Goal: Transaction & Acquisition: Obtain resource

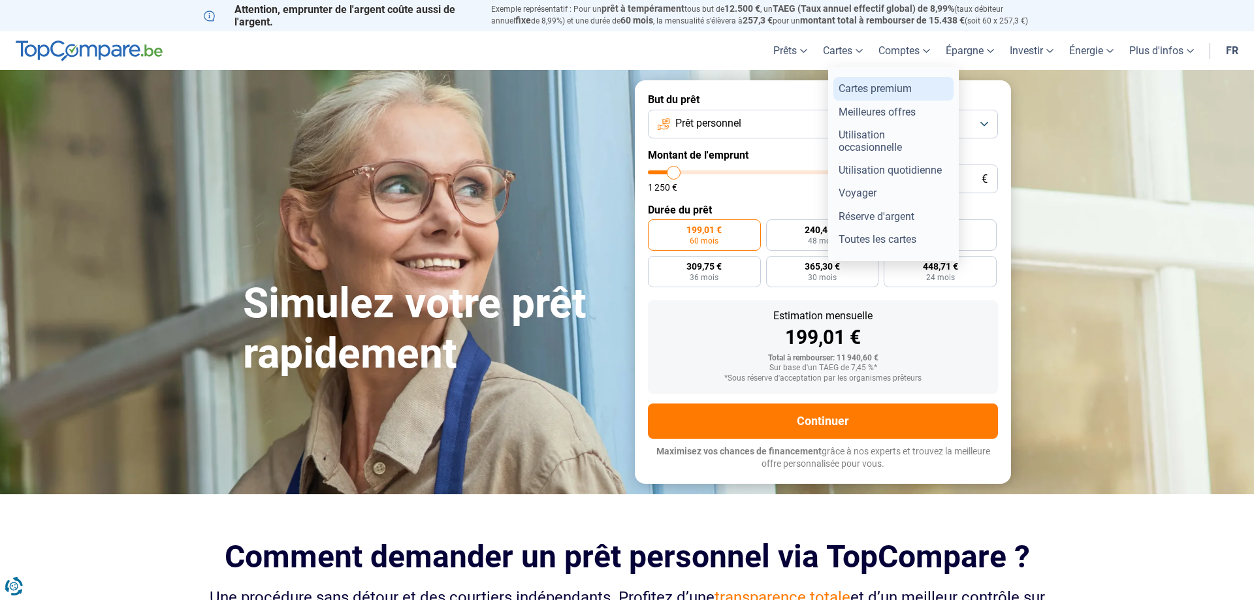
click at [872, 87] on link "Cartes premium" at bounding box center [893, 88] width 120 height 23
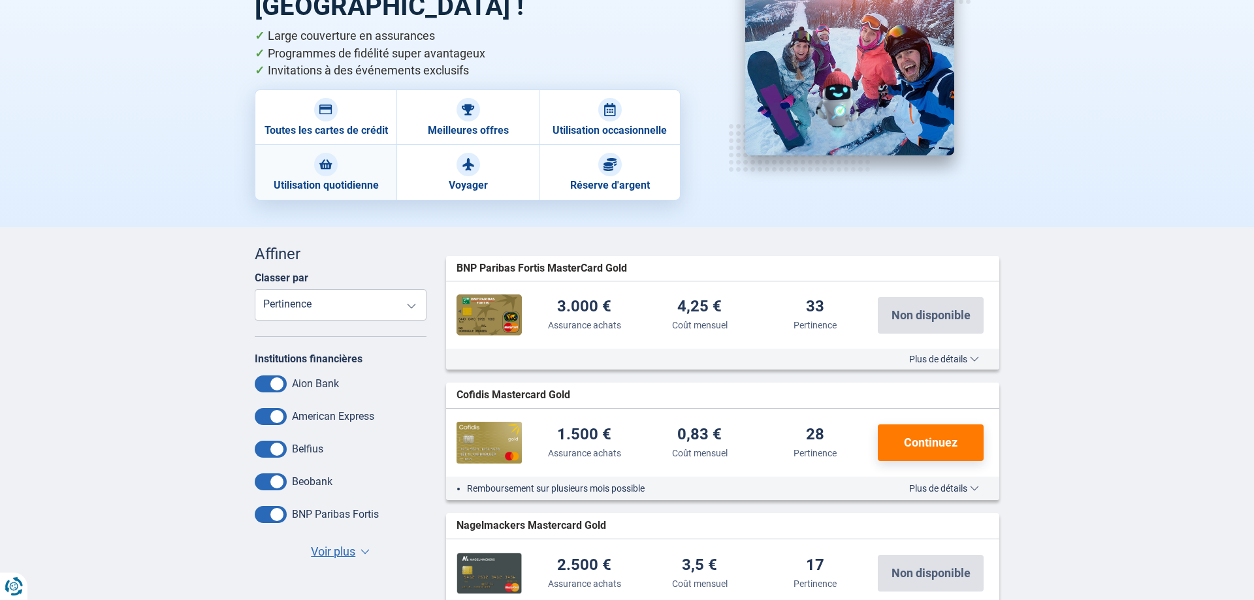
scroll to position [133, 0]
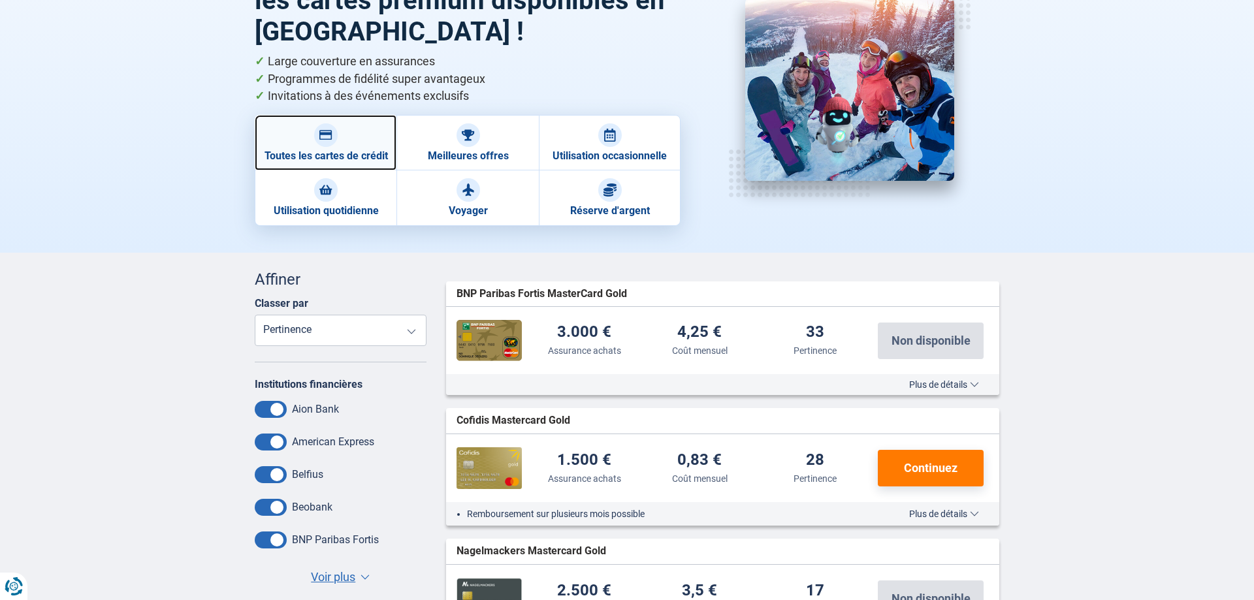
click at [343, 154] on link "Toutes les cartes de crédit" at bounding box center [326, 143] width 142 height 56
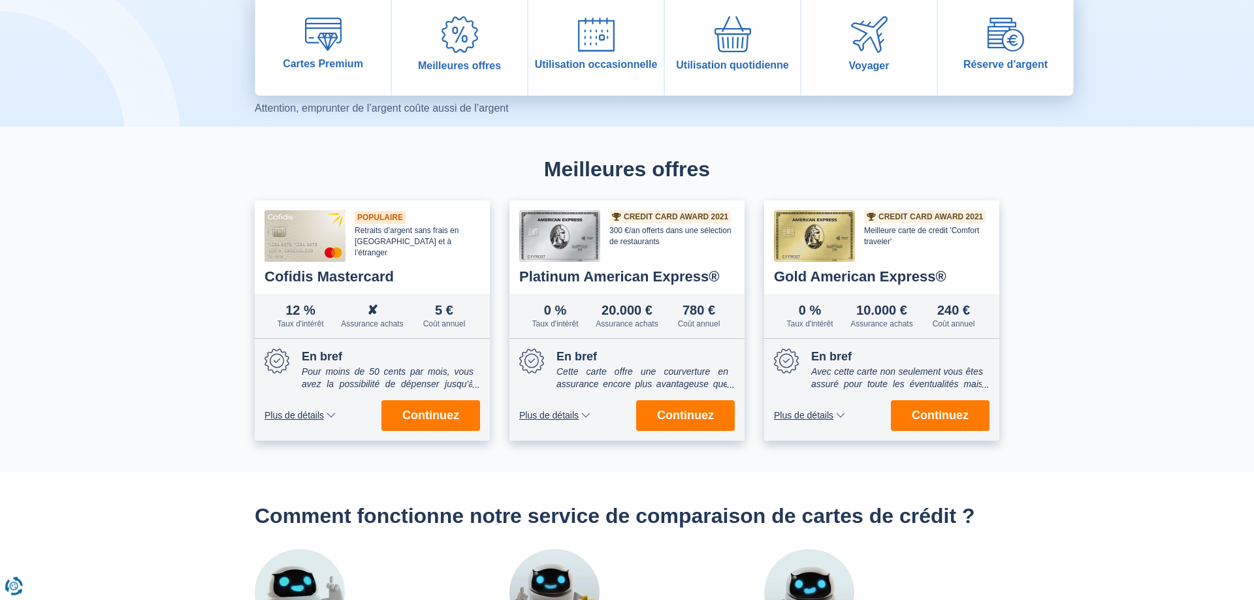
scroll to position [266, 0]
click at [439, 421] on span "Continuez" at bounding box center [430, 415] width 57 height 12
